Goal: Entertainment & Leisure: Consume media (video, audio)

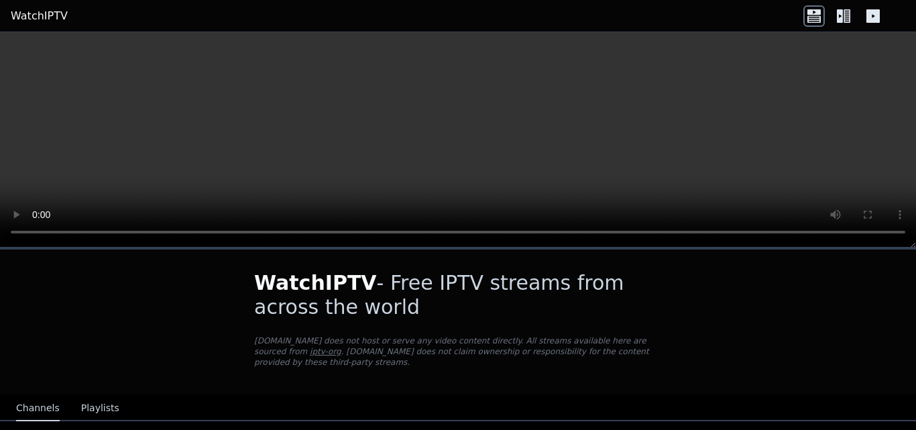
click at [38, 400] on button "Channels" at bounding box center [38, 407] width 44 height 25
click at [86, 403] on button "Playlists" at bounding box center [100, 407] width 38 height 25
click at [34, 401] on button "Channels" at bounding box center [38, 407] width 44 height 25
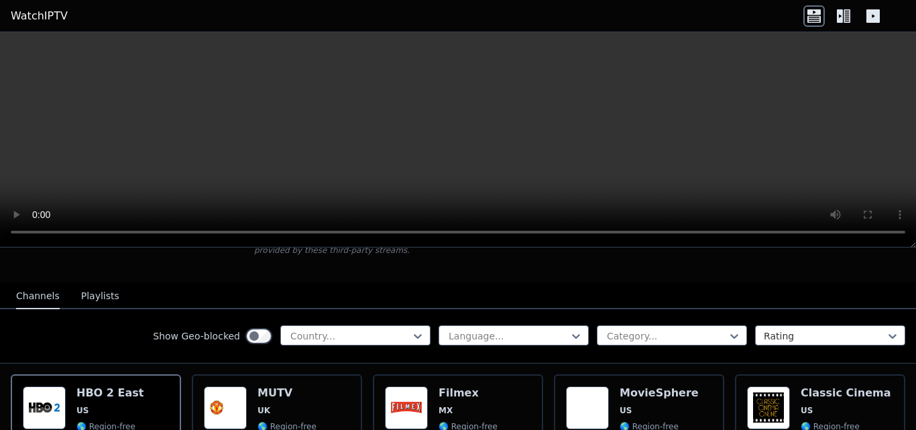
scroll to position [134, 0]
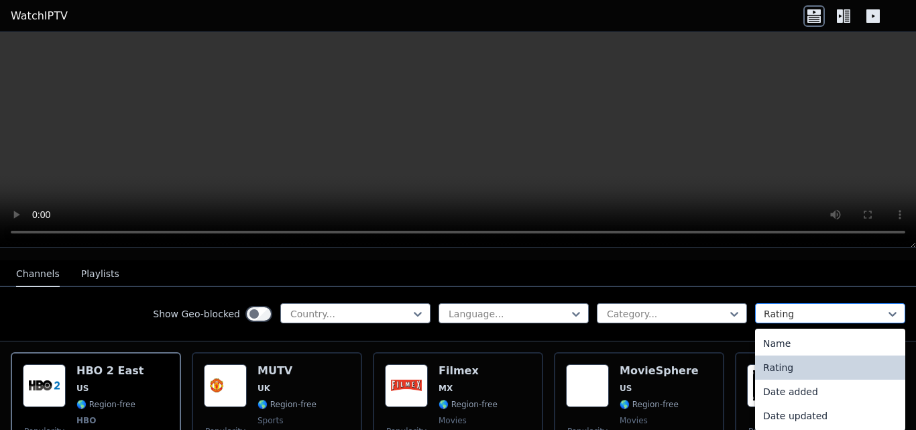
click at [765, 307] on div at bounding box center [824, 313] width 122 height 13
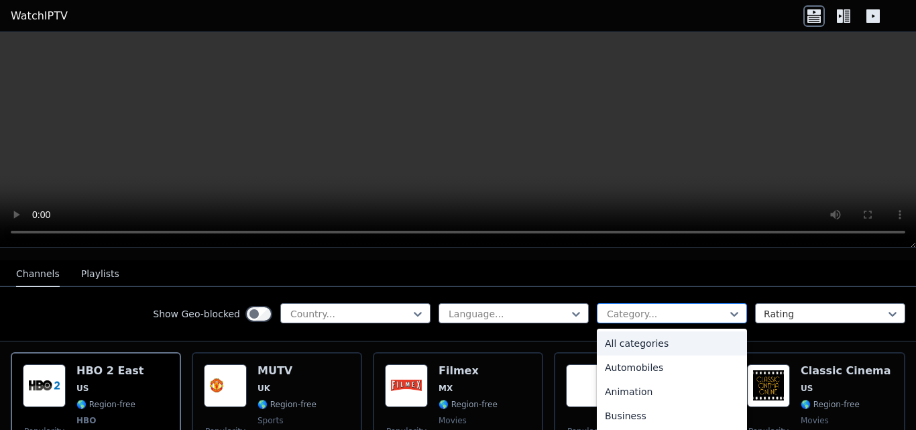
click at [680, 311] on div "Category..." at bounding box center [672, 313] width 150 height 20
click at [617, 337] on div "Family" at bounding box center [672, 340] width 150 height 24
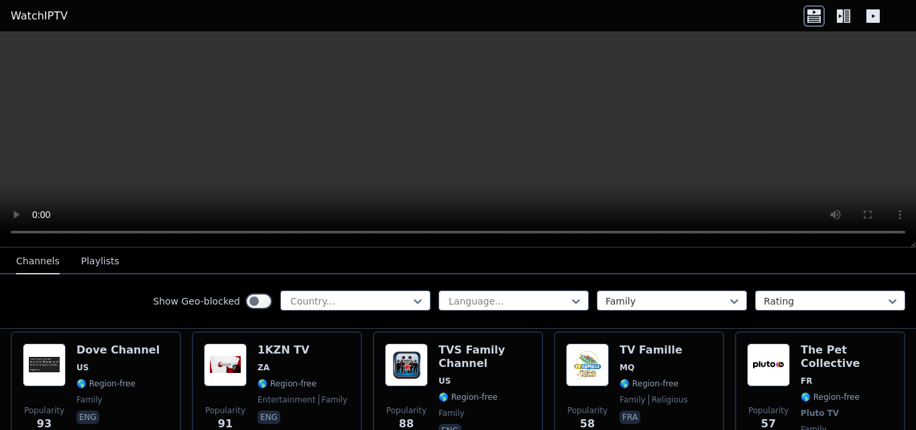
scroll to position [469, 0]
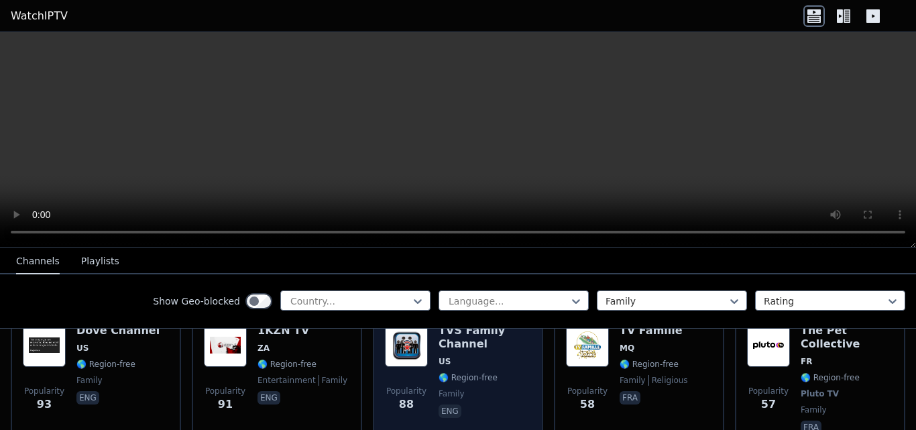
click at [460, 388] on span "family" at bounding box center [484, 393] width 93 height 11
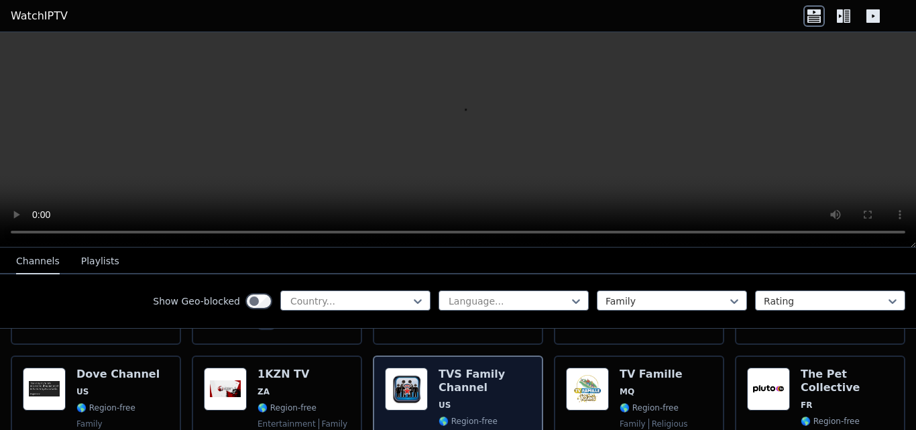
scroll to position [402, 0]
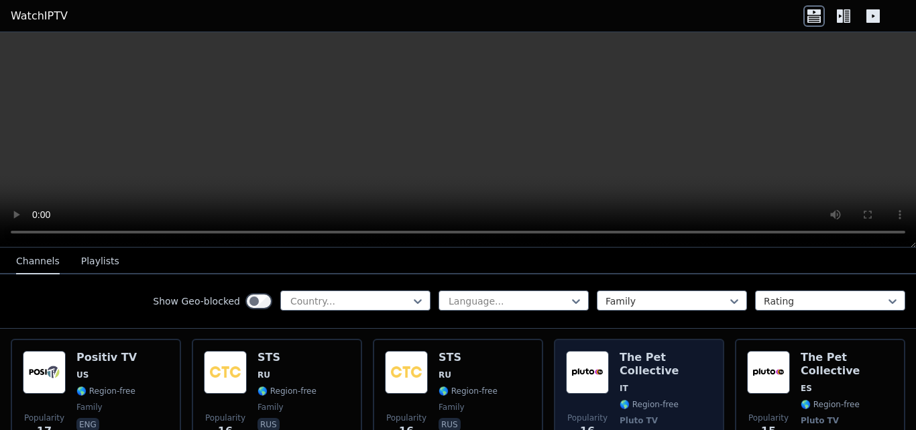
scroll to position [804, 0]
